Goal: Entertainment & Leisure: Consume media (video, audio)

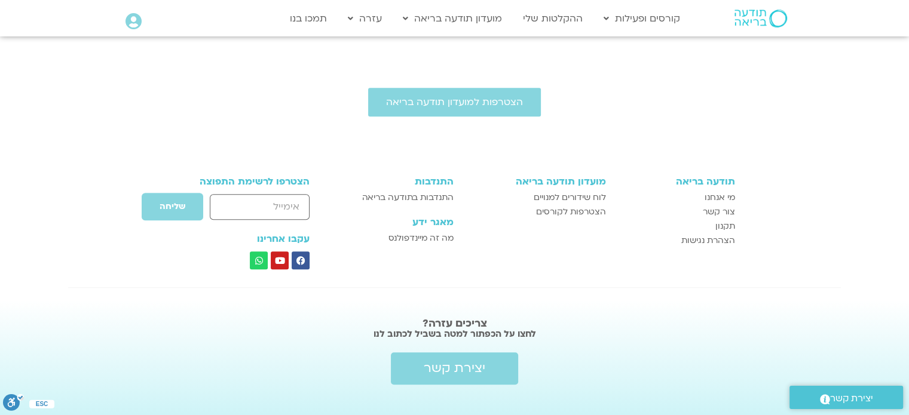
scroll to position [668, 0]
click at [567, 14] on link "ההקלטות שלי" at bounding box center [553, 18] width 72 height 23
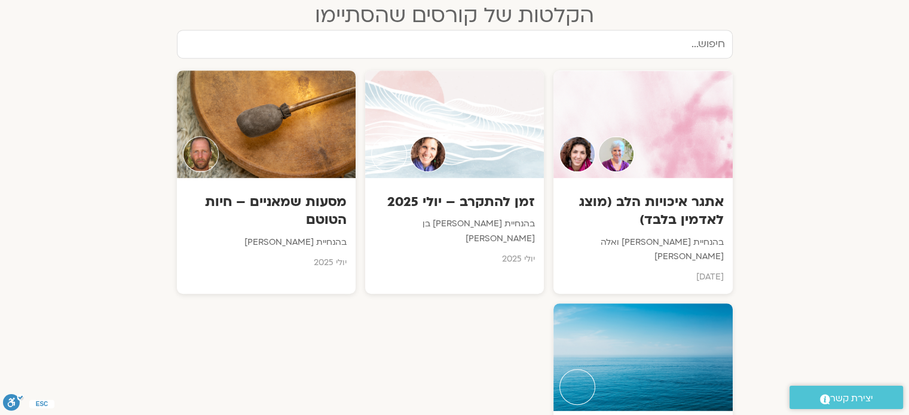
scroll to position [717, 0]
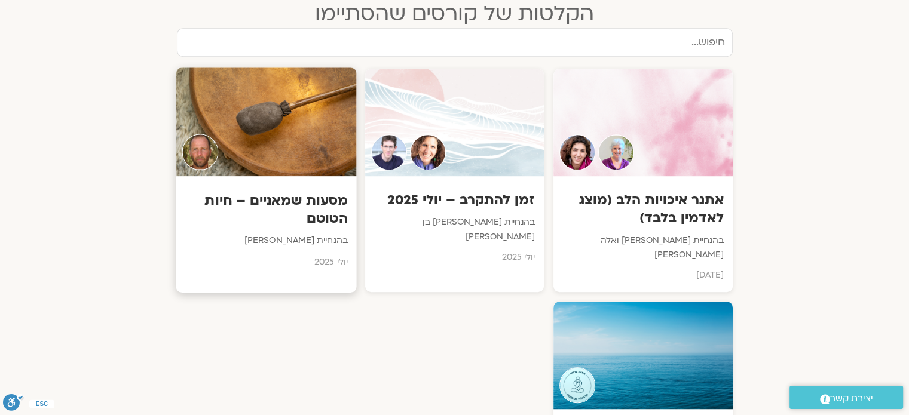
click at [268, 155] on div at bounding box center [266, 122] width 181 height 109
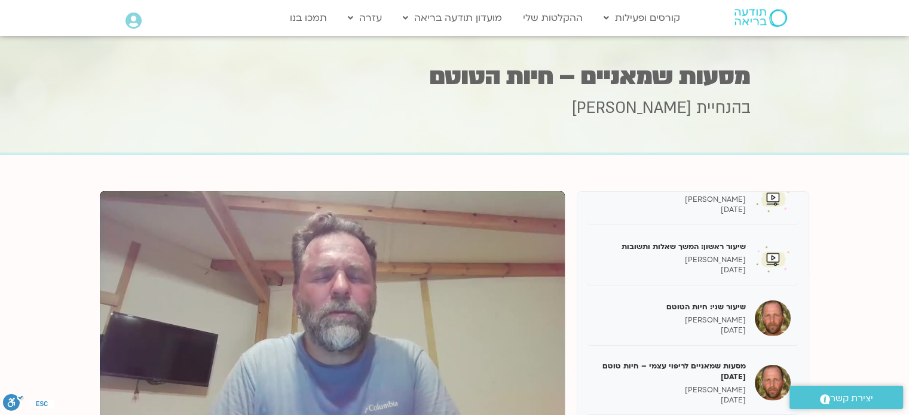
scroll to position [247, 0]
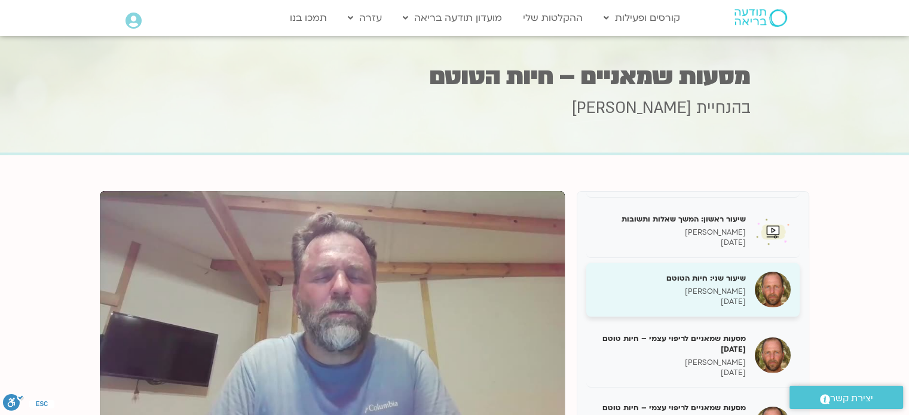
click at [729, 288] on p "[PERSON_NAME]" at bounding box center [670, 292] width 151 height 10
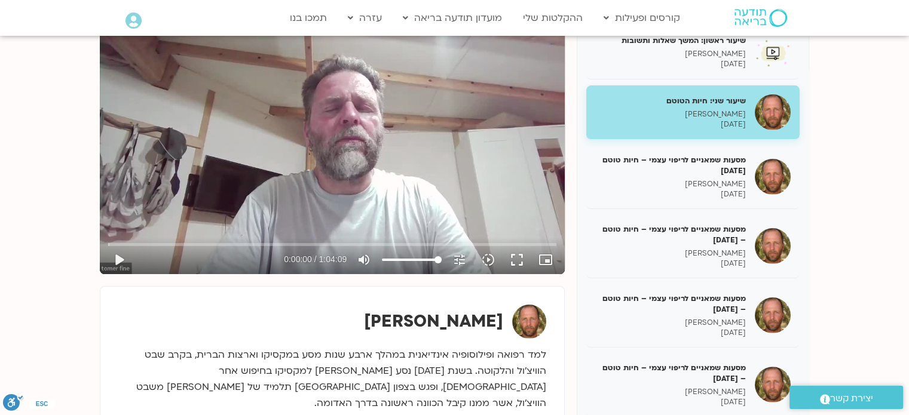
scroll to position [179, 0]
drag, startPoint x: 521, startPoint y: 8, endPoint x: 74, endPoint y: 97, distance: 456.6
click at [74, 97] on section "שיעור ראשון : פתיחה תומר פיין 30/06/2025 שיעור ראשון : לנוח במרחבי הרפיה - בדרך…" at bounding box center [454, 243] width 909 height 534
